Goal: Browse casually

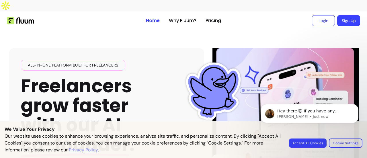
click at [316, 145] on body "Hey there 😇 If you have any question about what you can do with Fluum, I'm here…" at bounding box center [310, 123] width 110 height 58
click at [309, 142] on body "Hey there 😇 If you have any question about what you can do with Fluum, I'm here…" at bounding box center [310, 123] width 110 height 58
click at [124, 30] on div "All-in-one platform built for freelancers Freelancers grow faster with our AI c…" at bounding box center [183, 127] width 349 height 195
click at [313, 143] on body "Hey there 😇 If you have any question about what you can do with Fluum, I'm here…" at bounding box center [310, 123] width 110 height 58
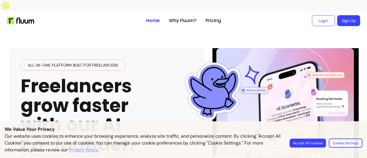
click at [304, 140] on button "Accept All Cookies" at bounding box center [307, 142] width 36 height 9
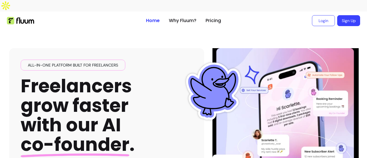
click at [102, 17] on div at bounding box center [74, 20] width 134 height 7
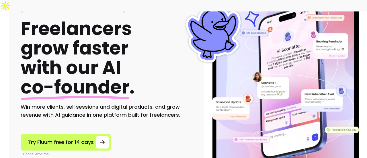
scroll to position [86, 0]
